Goal: Information Seeking & Learning: Learn about a topic

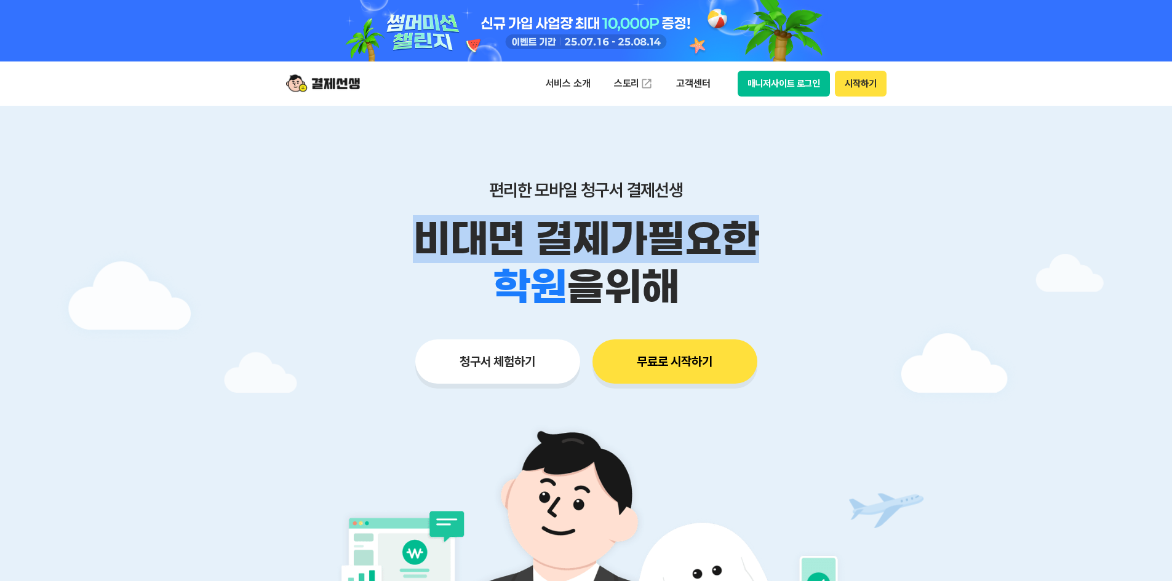
click at [863, 303] on div "편리한 모바일 청구서 결제선생 비대면 결제가 필요한 학원 공부방 호텔 쇼핑몰 병원 배달 보험사 항공사 골프장 을 위해" at bounding box center [586, 246] width 630 height 132
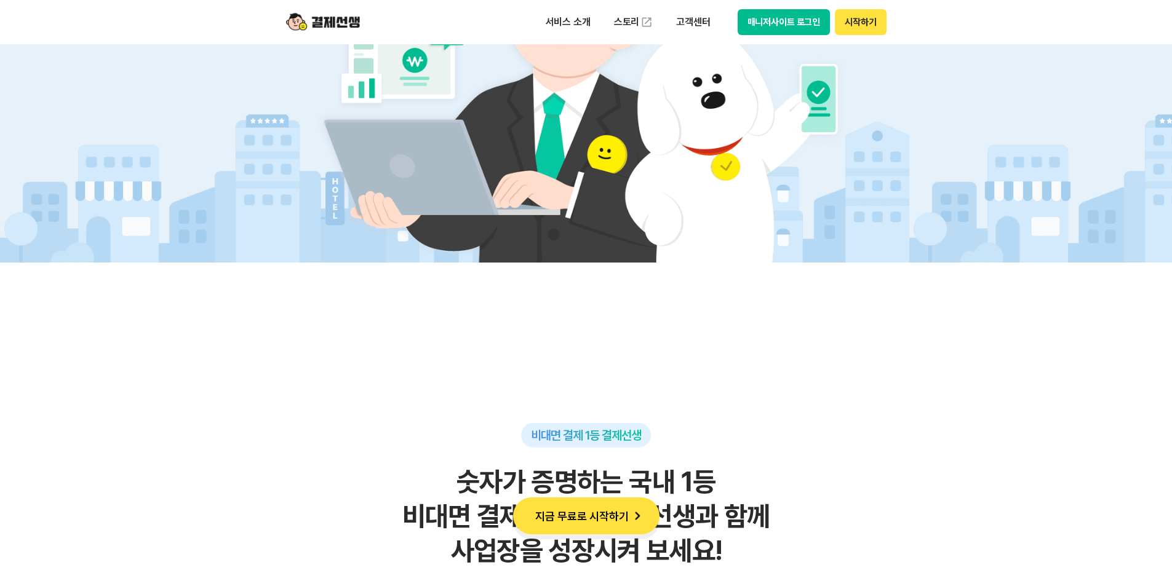
scroll to position [861, 0]
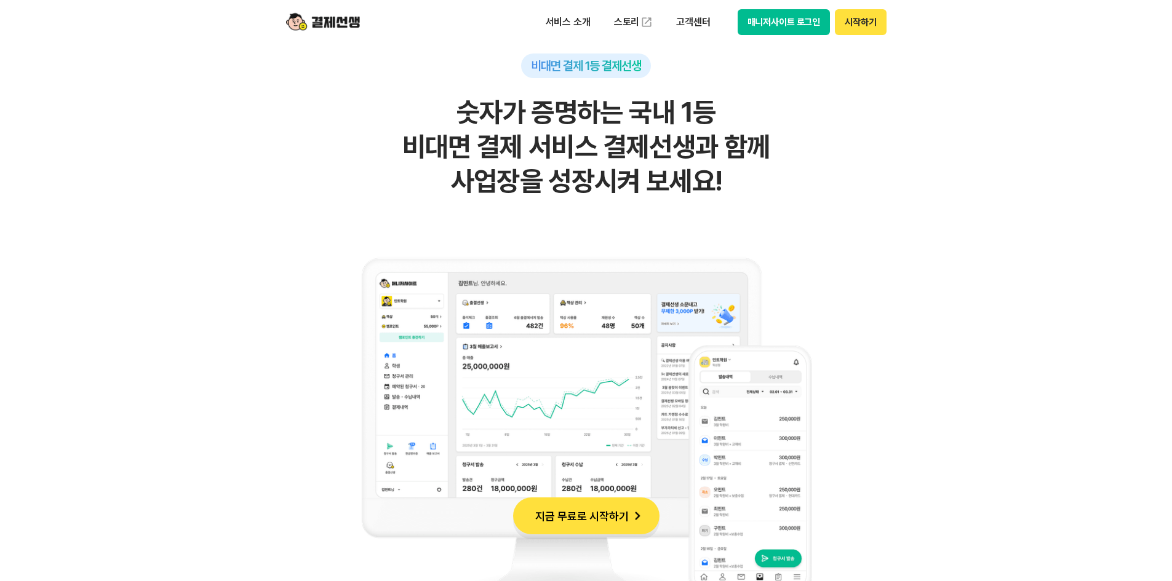
drag, startPoint x: 441, startPoint y: 107, endPoint x: 865, endPoint y: 222, distance: 439.0
click at [865, 222] on div "비대면 결제 1등 결제선생 숫자가 증명하는 국내 1등 비대면 결제 서비스 결제선생과 함께 사업장을 성장시켜 보세요!" at bounding box center [586, 343] width 603 height 578
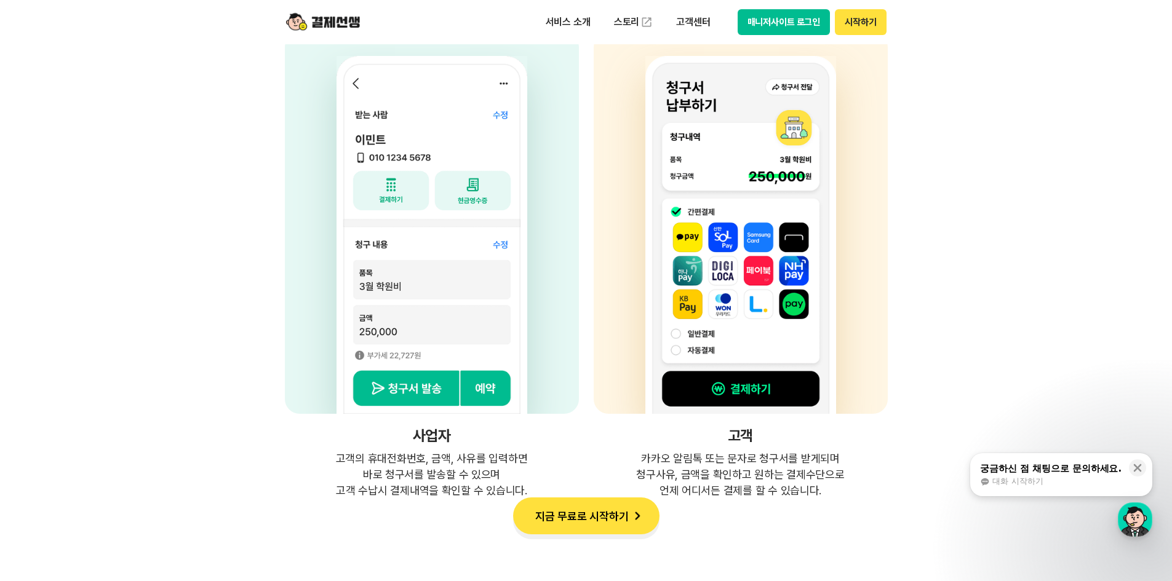
scroll to position [3259, 0]
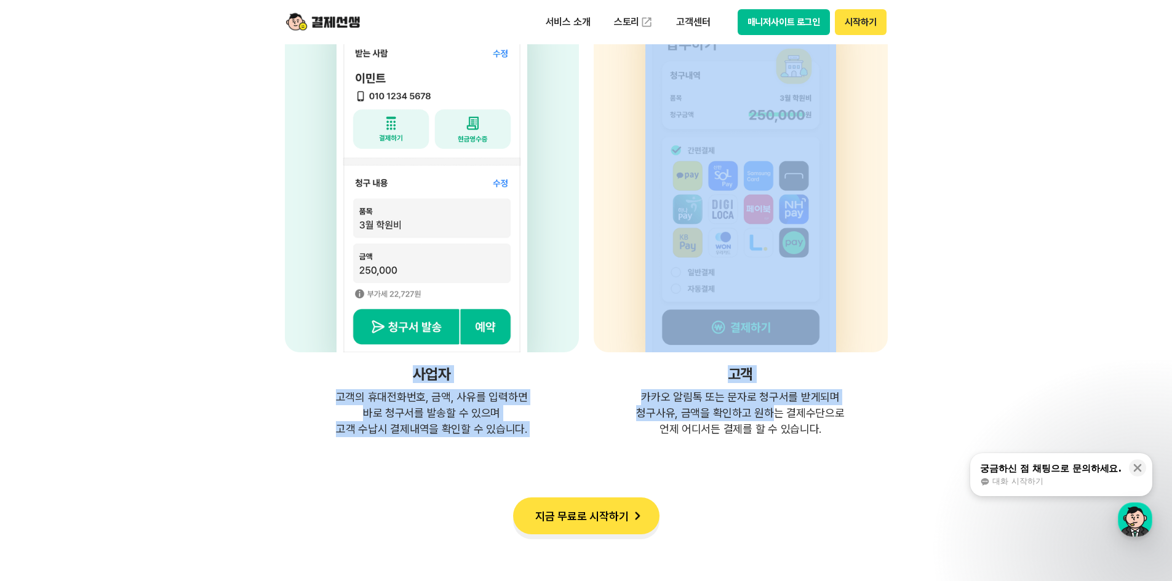
drag, startPoint x: 300, startPoint y: 368, endPoint x: 795, endPoint y: 421, distance: 497.3
click at [795, 421] on div "사업자 고객의 휴대전화번호, 금액, 사유를 입력하면 바로 청구서를 발송할 수 있으며 고객 수납시 결제내역을 확인할 수 있습니다. 고객 카카오 …" at bounding box center [586, 204] width 603 height 466
click at [795, 421] on p "카카오 알림톡 또는 문자로 청구서를 받게되며 청구사유, 금액을 확인하고 원하는 결제수단으로 언제 어디서든 결제를 할 수 있습니다." at bounding box center [740, 413] width 294 height 48
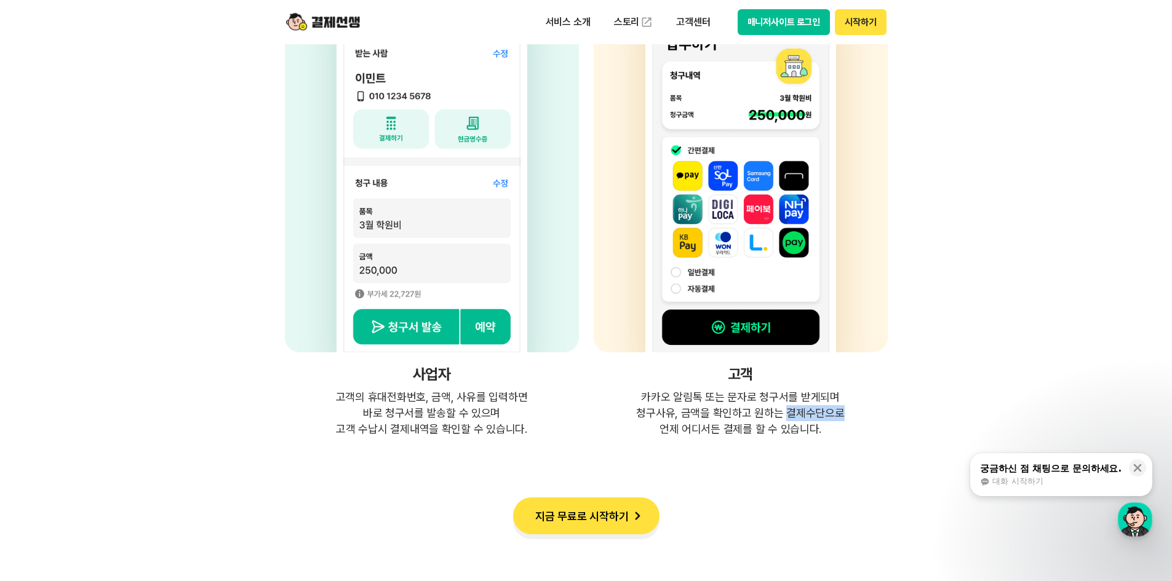
click at [795, 421] on p "카카오 알림톡 또는 문자로 청구서를 받게되며 청구사유, 금액을 확인하고 원하는 결제수단으로 언제 어디서든 결제를 할 수 있습니다." at bounding box center [740, 413] width 294 height 48
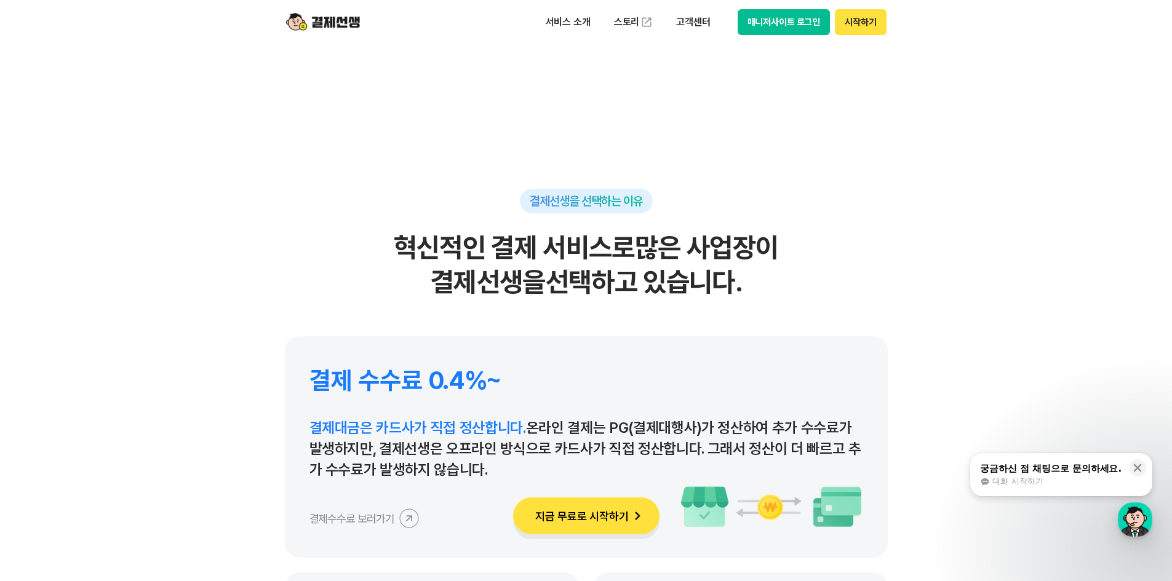
scroll to position [5658, 0]
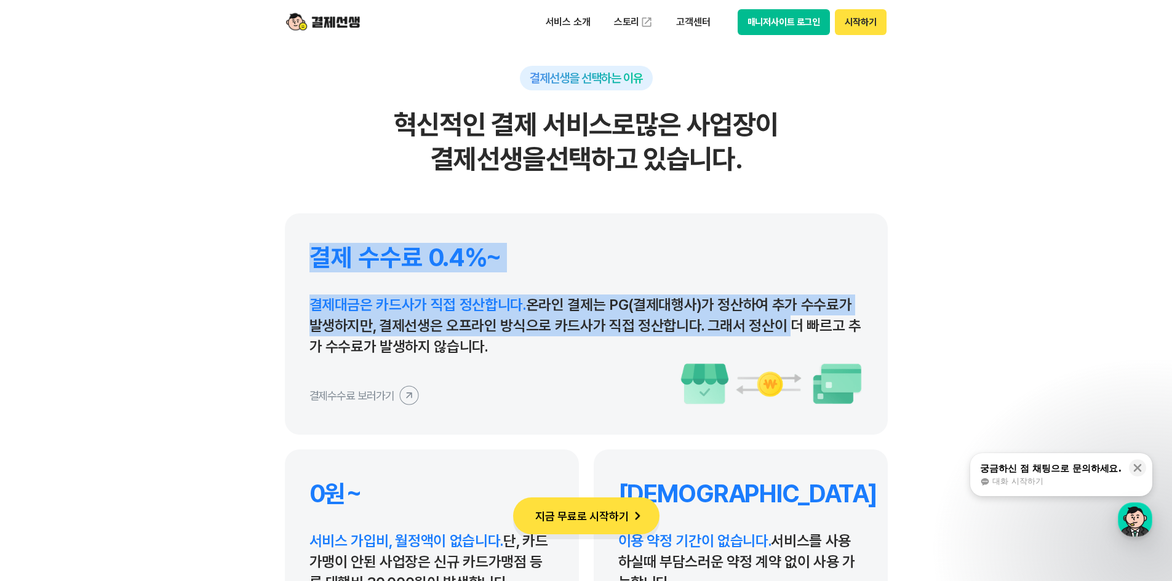
drag, startPoint x: 312, startPoint y: 264, endPoint x: 780, endPoint y: 330, distance: 472.1
click at [780, 330] on div "결제 수수료 0.4%~ 결제대금은 카드사가 직접 정산합니다. 온라인 결제는 PG(결제대행사)가 정산하여 추가 수수료가 발생하지만, 결제선생은 …" at bounding box center [586, 323] width 603 height 221
click at [780, 330] on p "결제대금은 카드사가 직접 정산합니다. 온라인 결제는 PG(결제대행사)가 정산하여 추가 수수료가 발생하지만, 결제선생은 오프라인 방식으로 카드사…" at bounding box center [585, 326] width 553 height 63
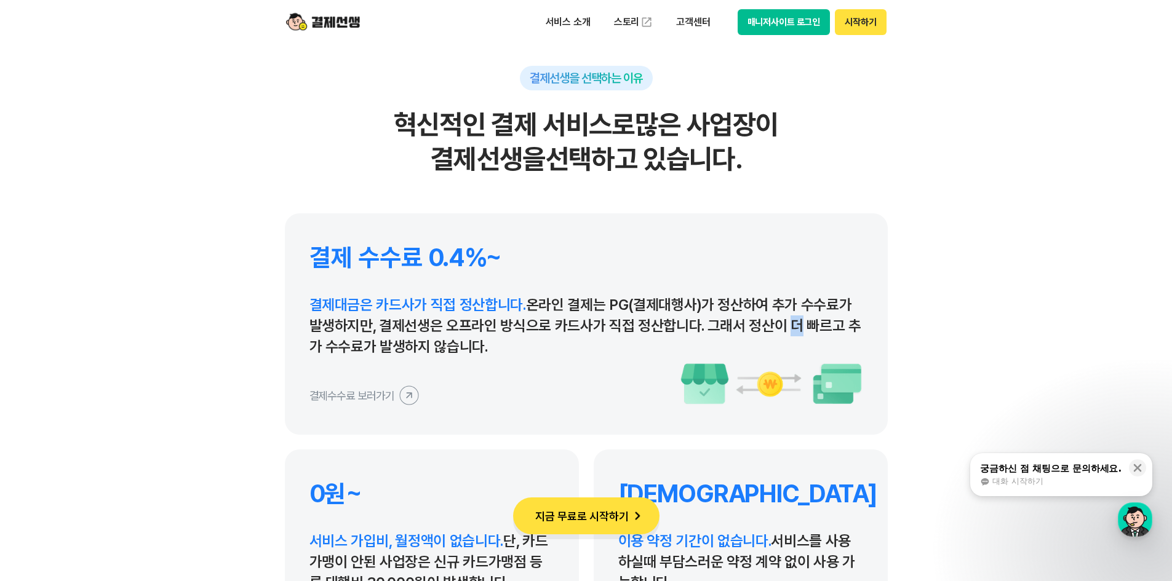
click at [780, 330] on p "결제대금은 카드사가 직접 정산합니다. 온라인 결제는 PG(결제대행사)가 정산하여 추가 수수료가 발생하지만, 결제선생은 오프라인 방식으로 카드사…" at bounding box center [585, 326] width 553 height 63
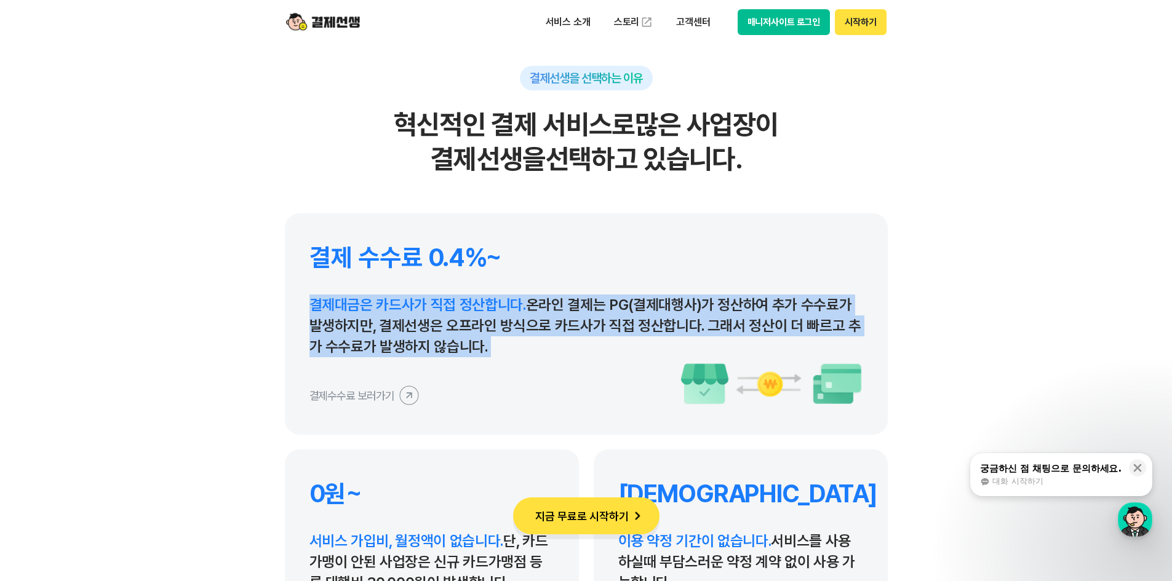
click at [779, 333] on p "결제대금은 카드사가 직접 정산합니다. 온라인 결제는 PG(결제대행사)가 정산하여 추가 수수료가 발생하지만, 결제선생은 오프라인 방식으로 카드사…" at bounding box center [585, 326] width 553 height 63
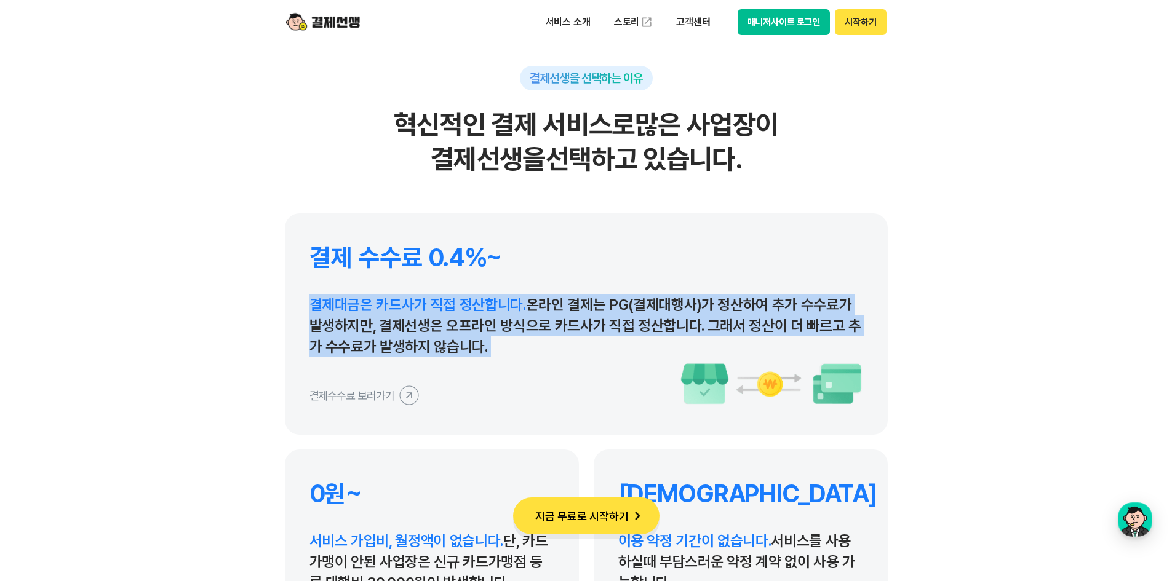
scroll to position [5781, 0]
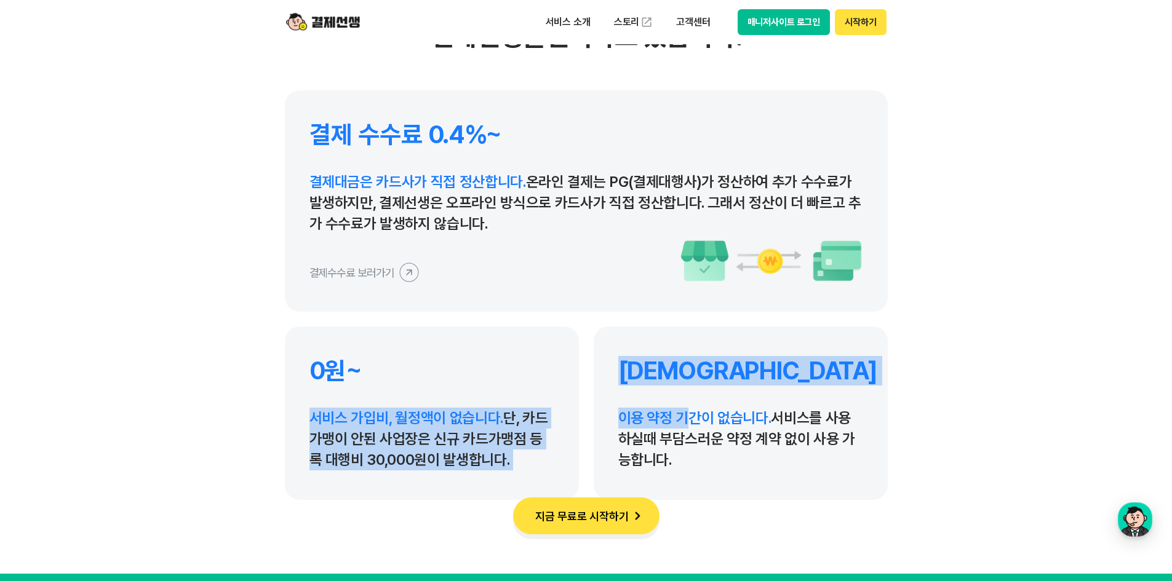
drag, startPoint x: 371, startPoint y: 360, endPoint x: 694, endPoint y: 395, distance: 324.8
click at [693, 395] on div "결제 수수료 0.4%~ 결제대금은 카드사가 직접 정산합니다. 온라인 결제는 PG(결제대행사)가 정산하여 추가 수수료가 발생하지만, 결제선생은 …" at bounding box center [586, 295] width 603 height 410
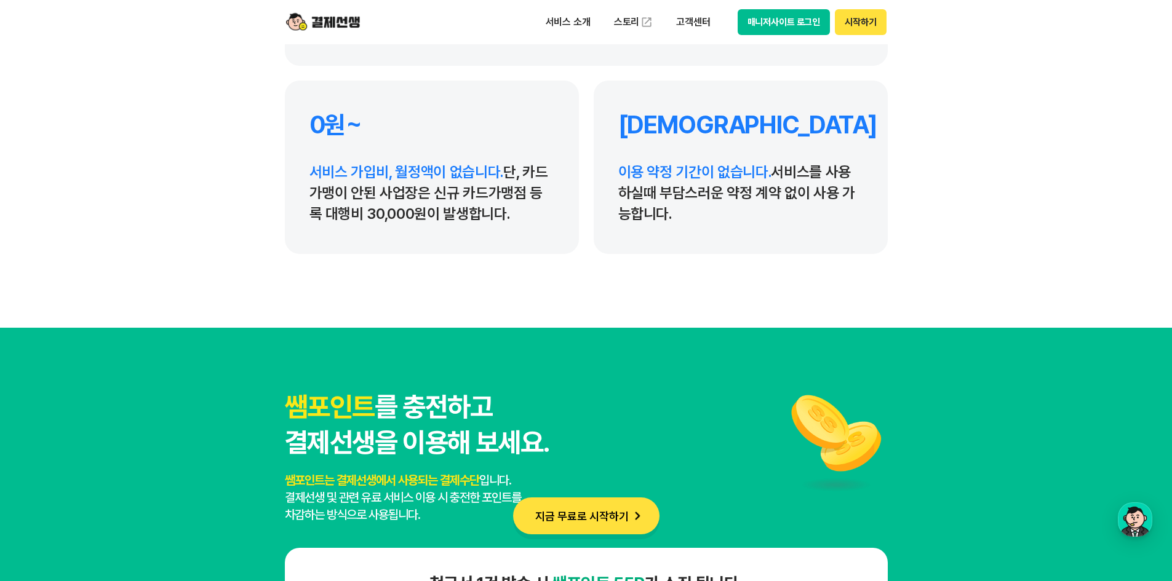
scroll to position [6211, 0]
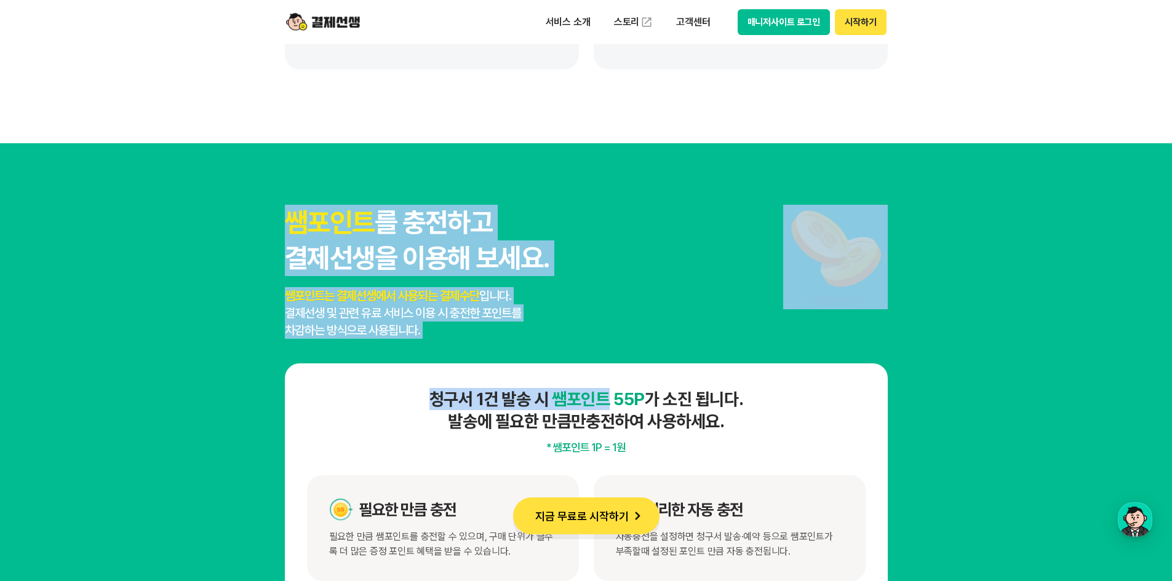
drag, startPoint x: 212, startPoint y: 197, endPoint x: 608, endPoint y: 362, distance: 428.6
click at [608, 362] on section "쌤포인트 를 충전하고 결제선생을 이용해 보세요. 쌤포인트는 결제선생에서 사용되는 결제수단 입니다. 결제선생 및 관련 유료 서비스 이용 시 충전…" at bounding box center [586, 405] width 1172 height 524
click at [608, 362] on div "쌤포인트 를 충전하고 결제선생을 이용해 보세요. 쌤포인트는 결제선생에서 사용되는 결제수단 입니다. 결제선생 및 관련 유료 서비스 이용 시 충전…" at bounding box center [586, 405] width 603 height 401
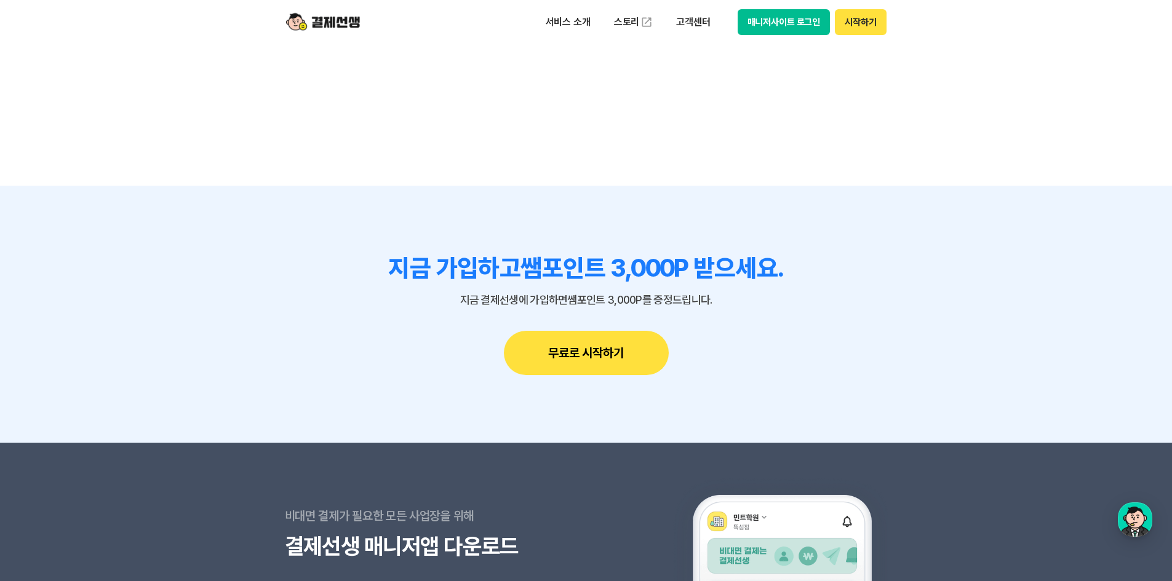
scroll to position [11058, 0]
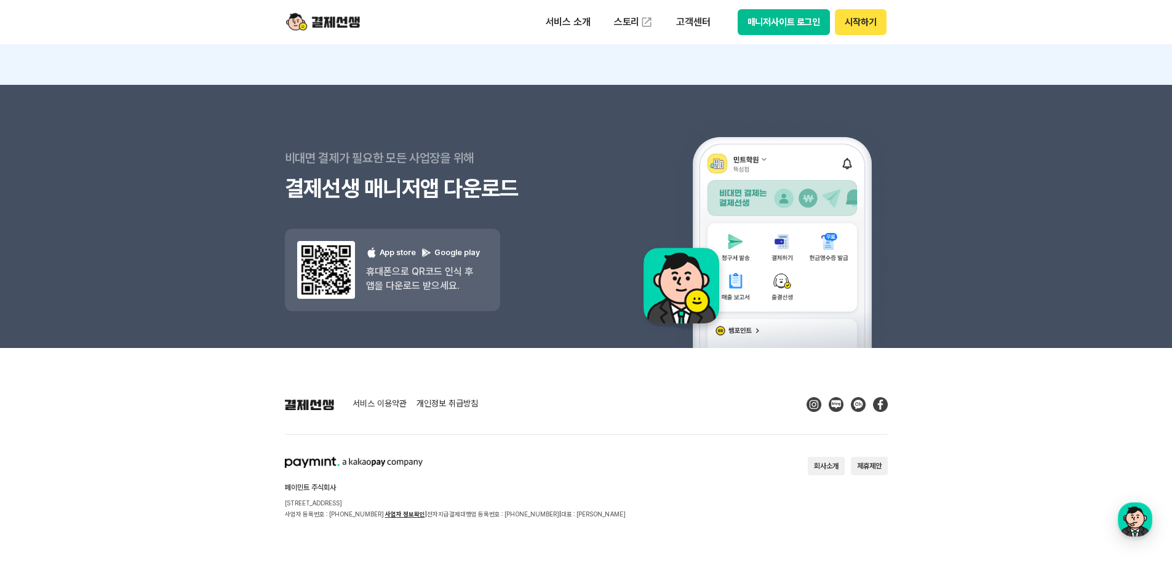
drag, startPoint x: 287, startPoint y: 469, endPoint x: 580, endPoint y: 506, distance: 295.0
click at [567, 506] on footer "서비스 이용약관 개인정보 취급방침 페이민트 주식회사 [STREET_ADDRESS] 사업자 등록번호 : [PHONE_NUMBER] 사업자 정보확…" at bounding box center [586, 464] width 1172 height 233
click at [595, 506] on section "페이민트 주식회사 [STREET_ADDRESS] 사업자 등록번호 : [PHONE_NUMBER] 사업자 정보확인 | 전자지급결제대행업 등록번호 …" at bounding box center [586, 488] width 603 height 63
drag, startPoint x: 270, startPoint y: 491, endPoint x: 307, endPoint y: 488, distance: 37.6
click at [307, 488] on footer "서비스 이용약관 개인정보 취급방침 페이민트 주식회사 [STREET_ADDRESS] 사업자 등록번호 : [PHONE_NUMBER] 사업자 정보확…" at bounding box center [586, 464] width 1172 height 233
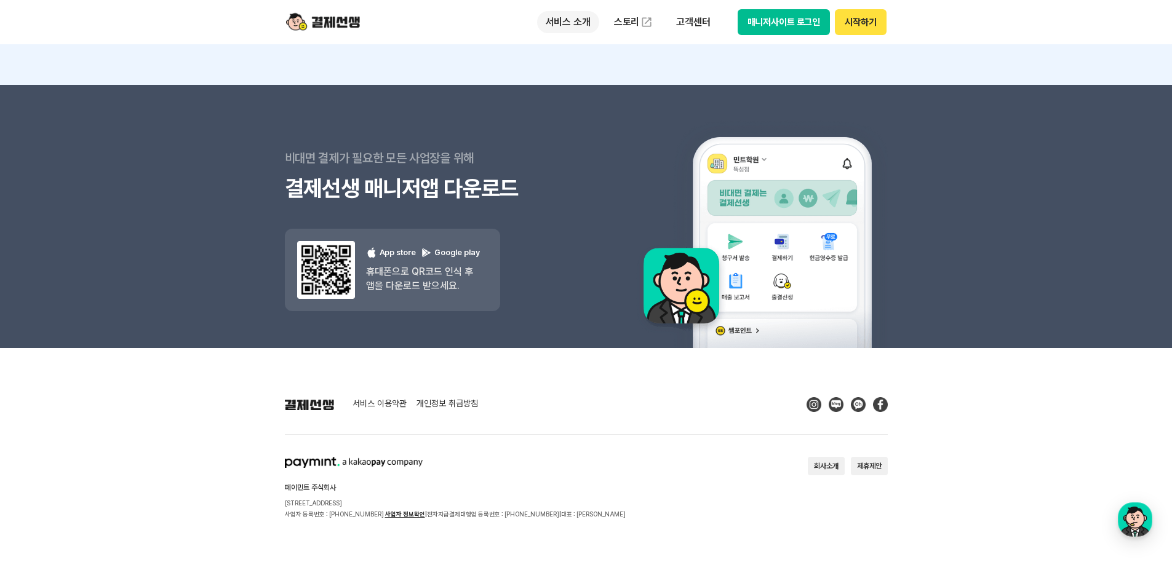
click at [576, 22] on p "서비스 소개" at bounding box center [568, 22] width 62 height 22
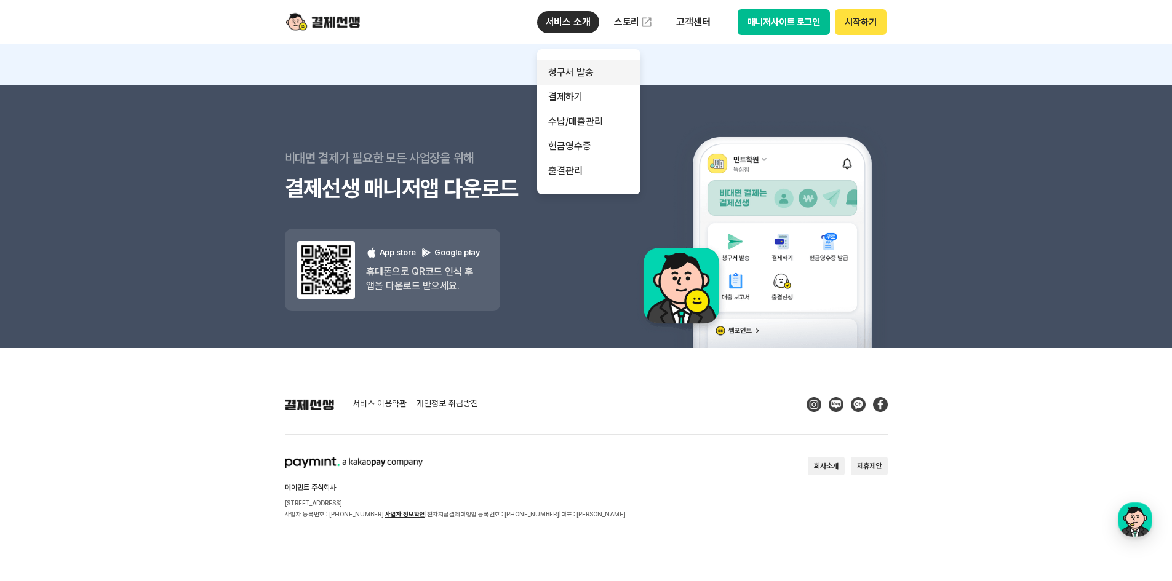
click at [582, 77] on link "청구서 발송" at bounding box center [588, 72] width 103 height 25
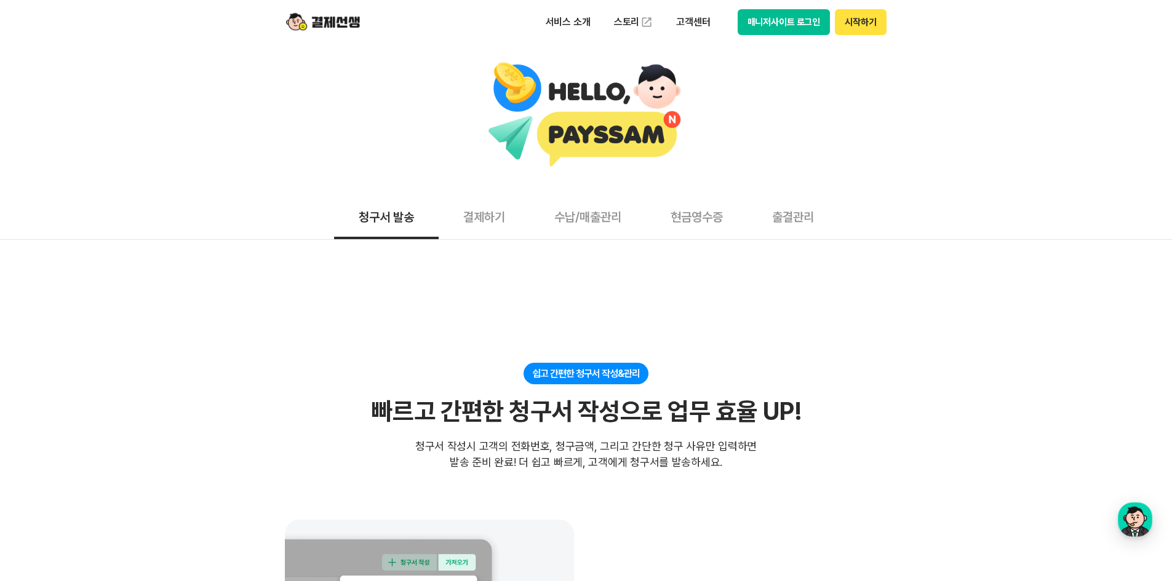
scroll to position [184, 0]
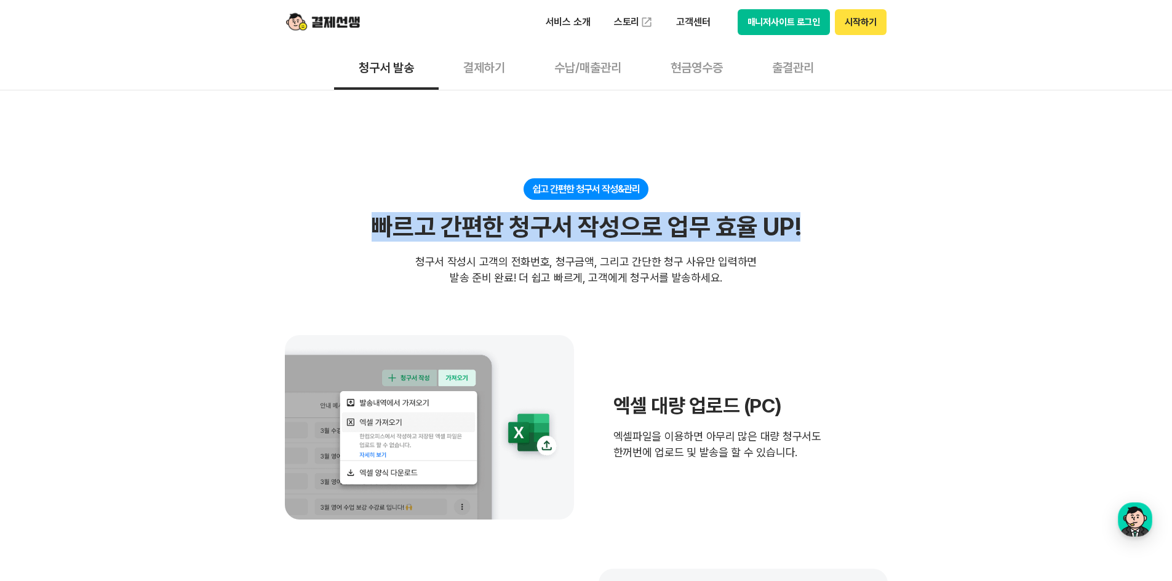
drag, startPoint x: 363, startPoint y: 236, endPoint x: 863, endPoint y: 228, distance: 500.0
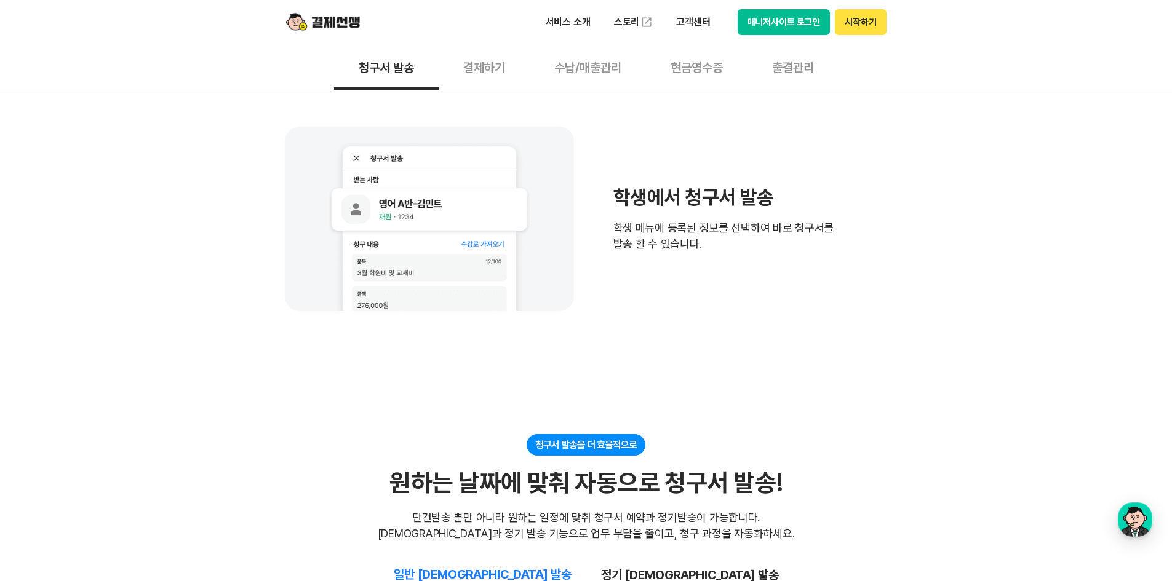
scroll to position [1168, 0]
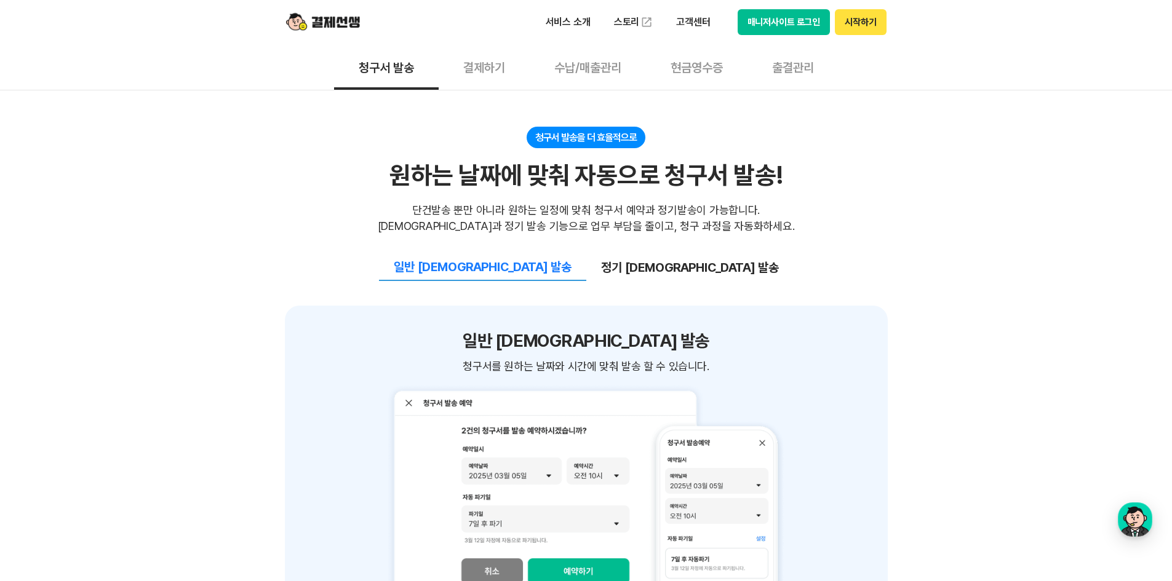
click at [458, 66] on button "결제하기" at bounding box center [483, 67] width 91 height 46
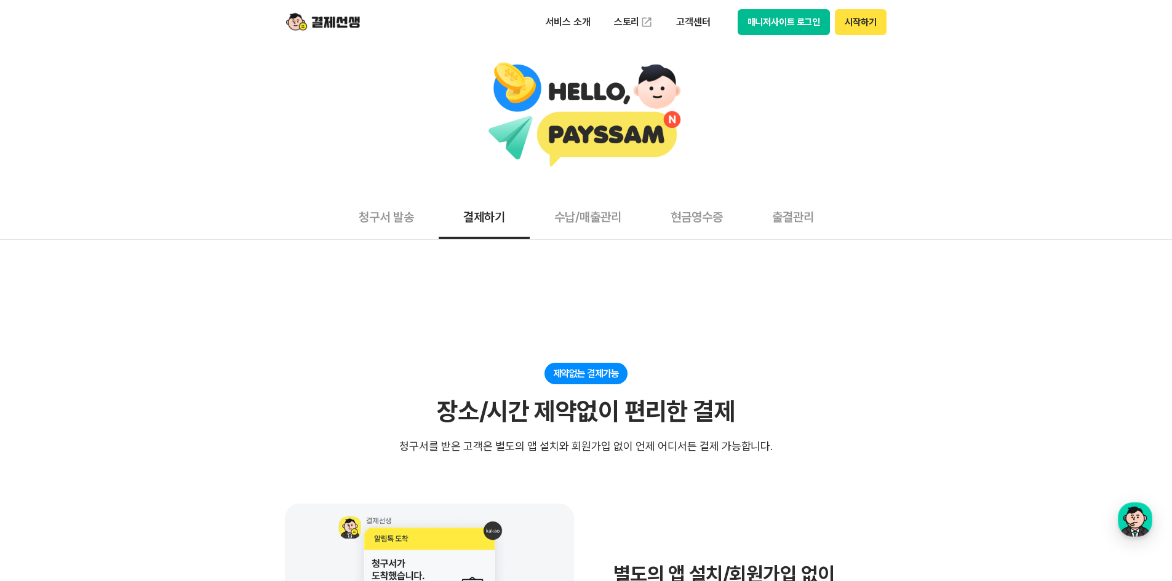
scroll to position [307, 0]
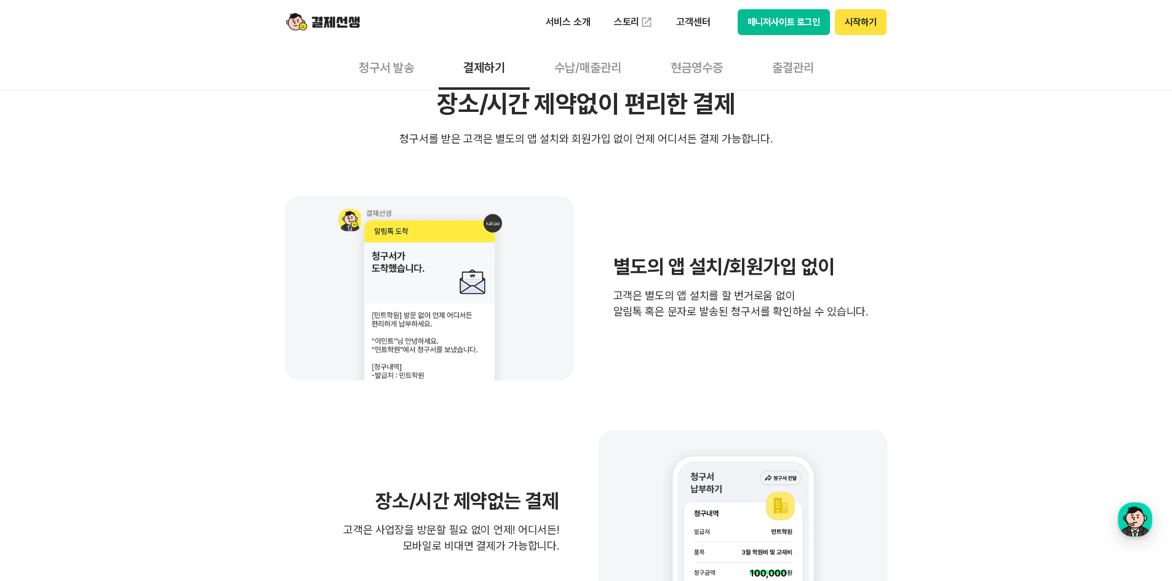
click at [597, 71] on button "수납/매출관리" at bounding box center [587, 67] width 116 height 46
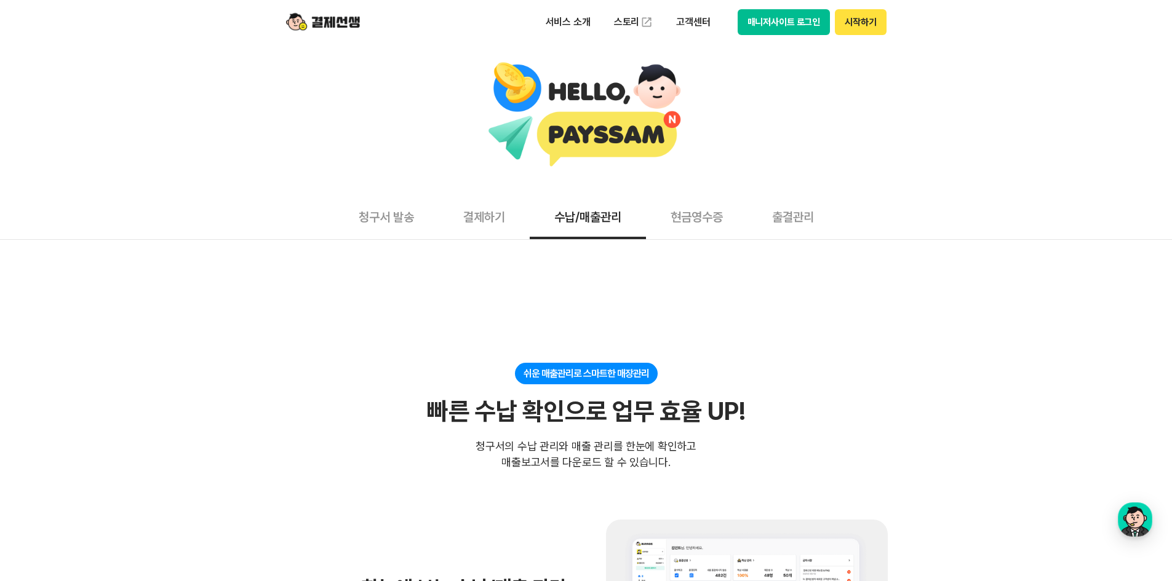
click at [708, 220] on button "현금영수증" at bounding box center [696, 217] width 101 height 46
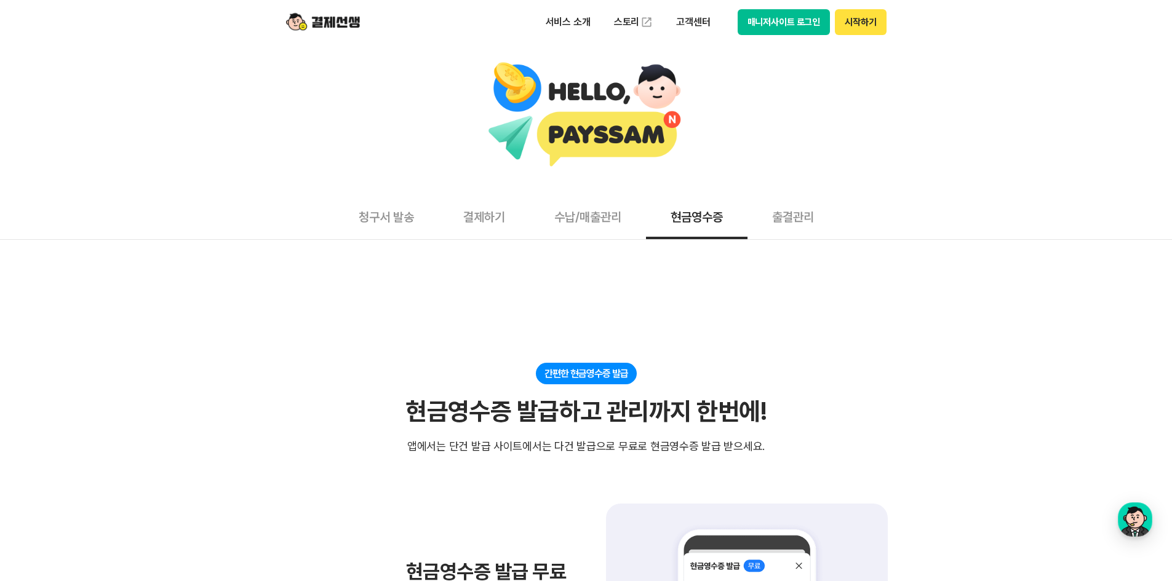
click at [835, 205] on button "출결관리" at bounding box center [792, 217] width 91 height 46
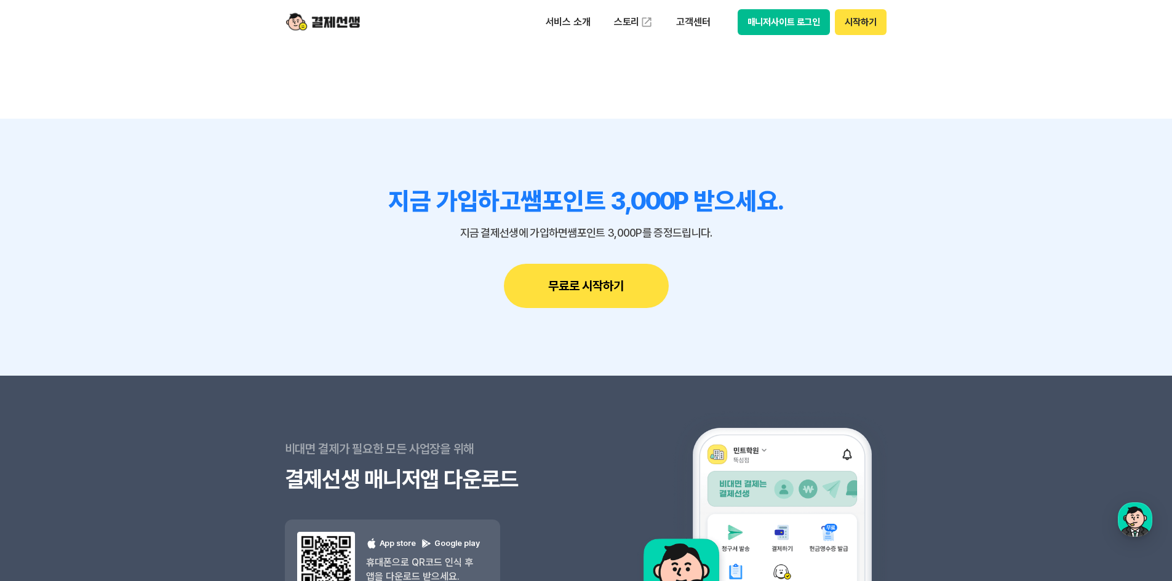
scroll to position [3075, 0]
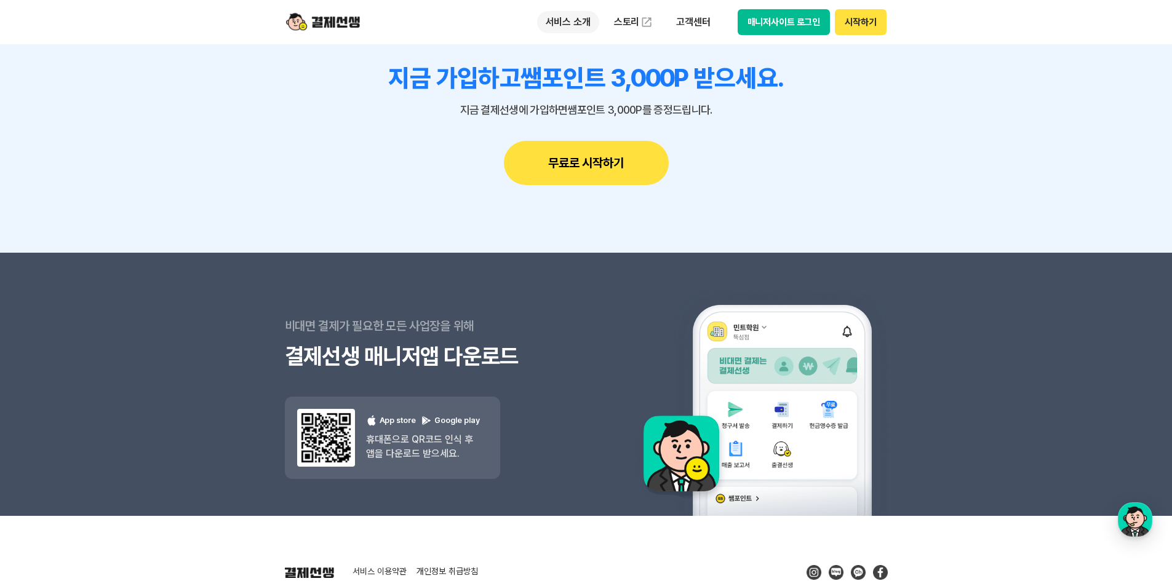
click at [566, 25] on p "서비스 소개" at bounding box center [568, 22] width 62 height 22
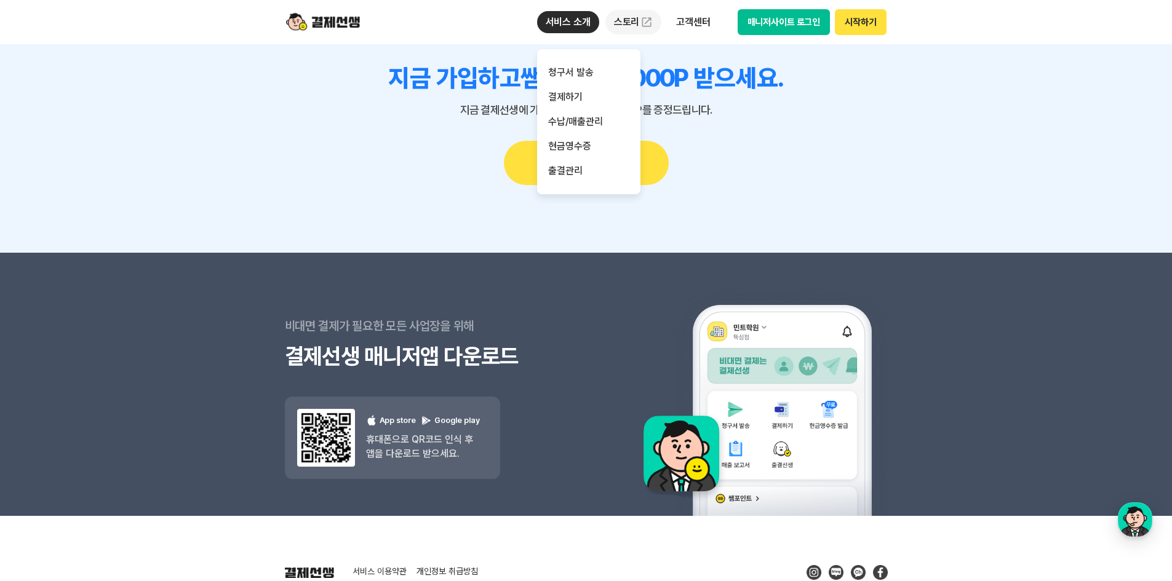
click at [622, 29] on link "스토리" at bounding box center [633, 22] width 57 height 25
